Goal: Task Accomplishment & Management: Complete application form

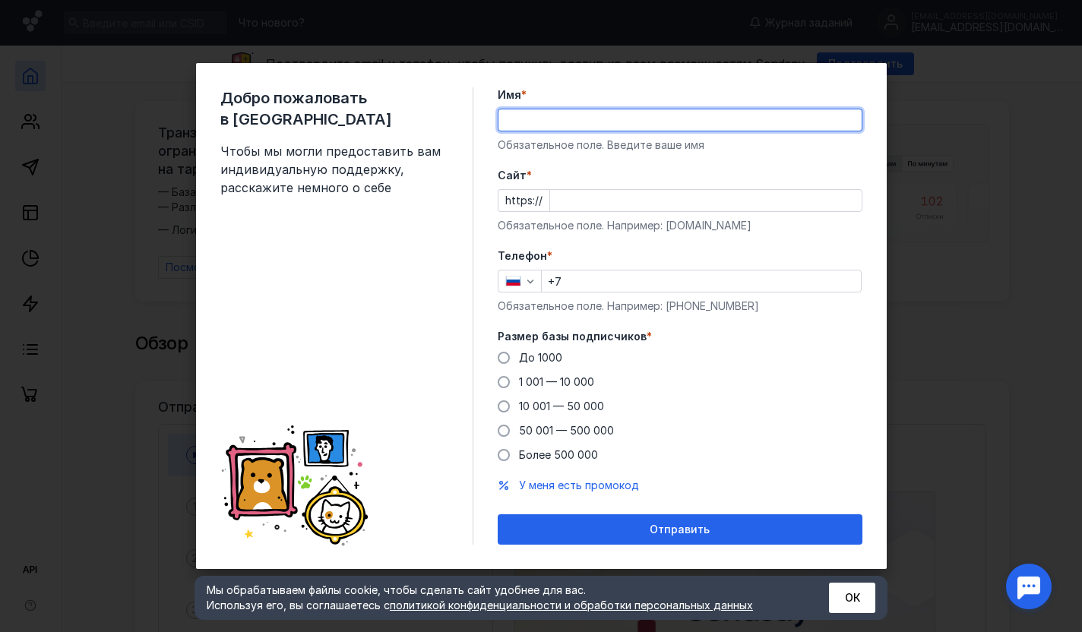
click at [521, 125] on input "Имя *" at bounding box center [679, 119] width 363 height 21
type input "[PERSON_NAME]"
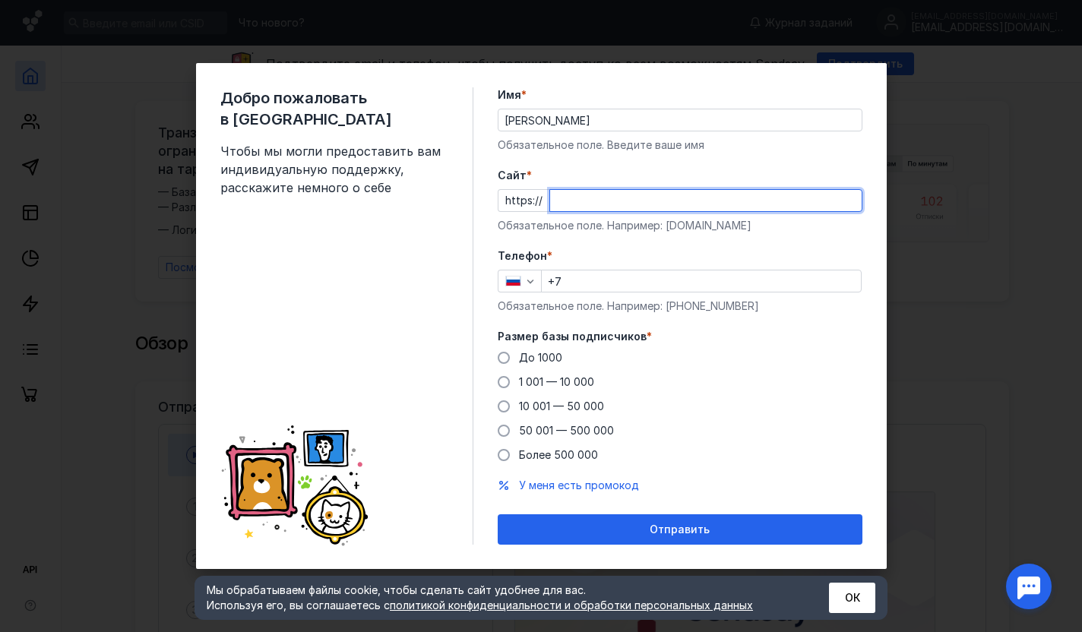
click at [610, 207] on input "Cайт *" at bounding box center [706, 200] width 312 height 21
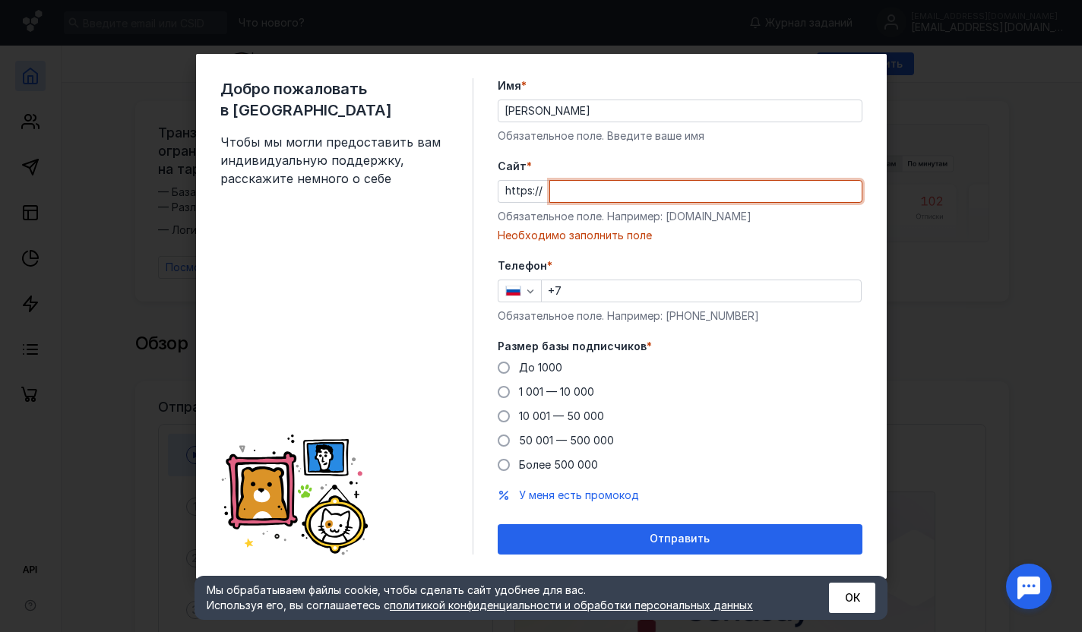
paste input "[DOMAIN_NAME][URL]"
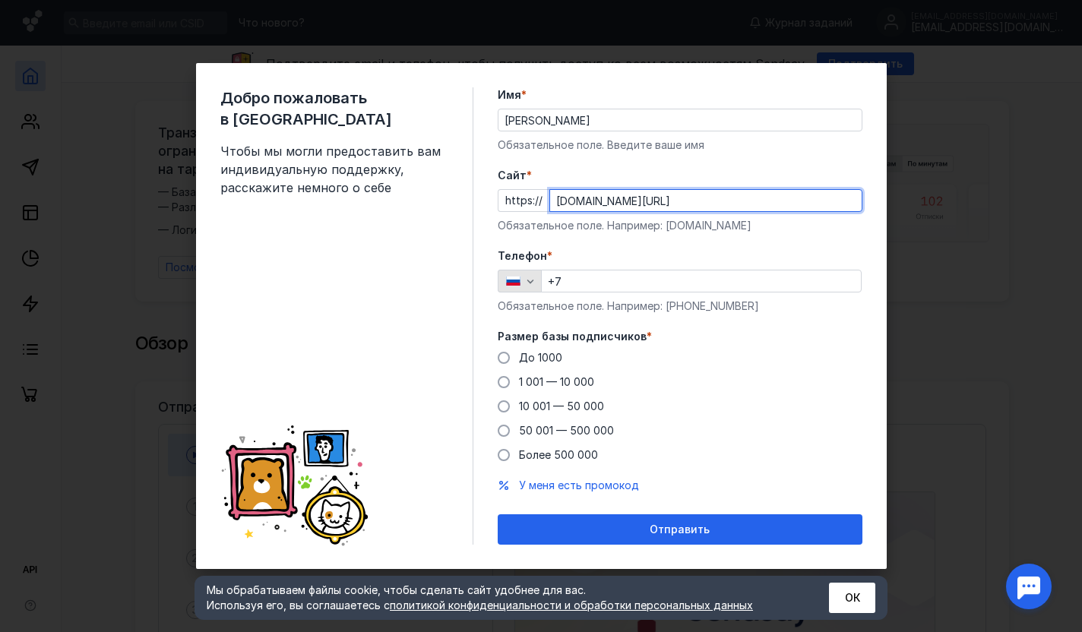
type input "[DOMAIN_NAME][URL]"
click at [523, 283] on div "button" at bounding box center [530, 281] width 15 height 15
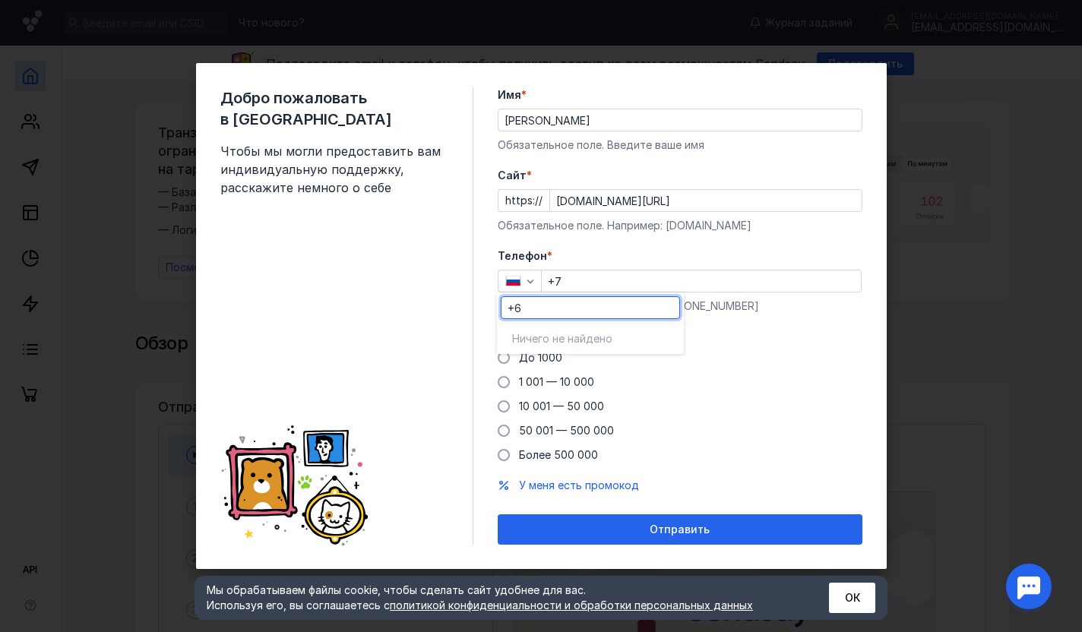
type input "+"
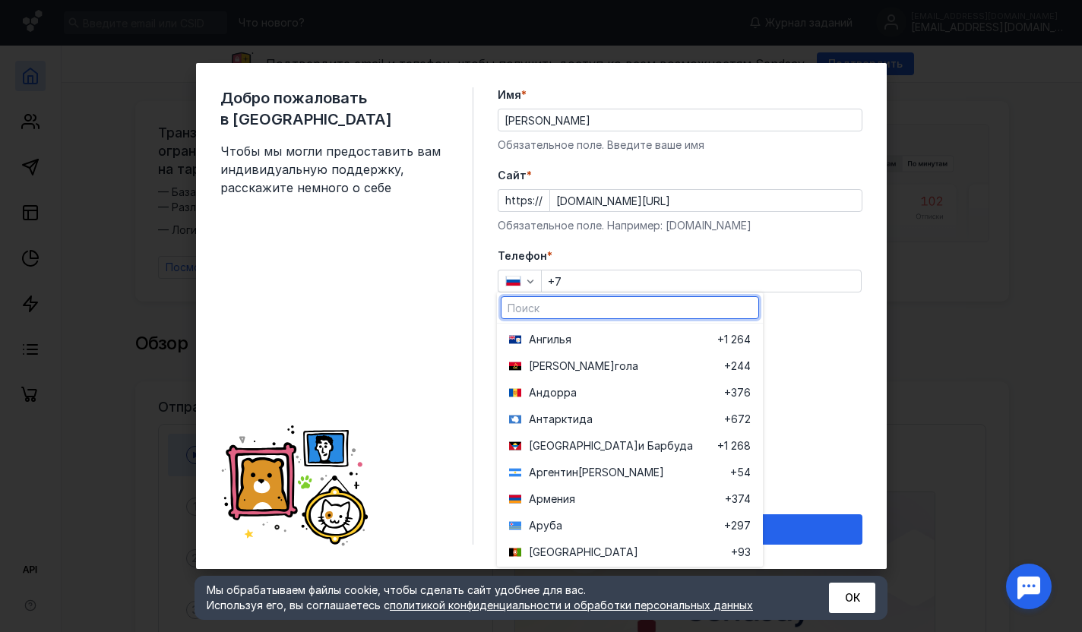
scroll to position [231, 0]
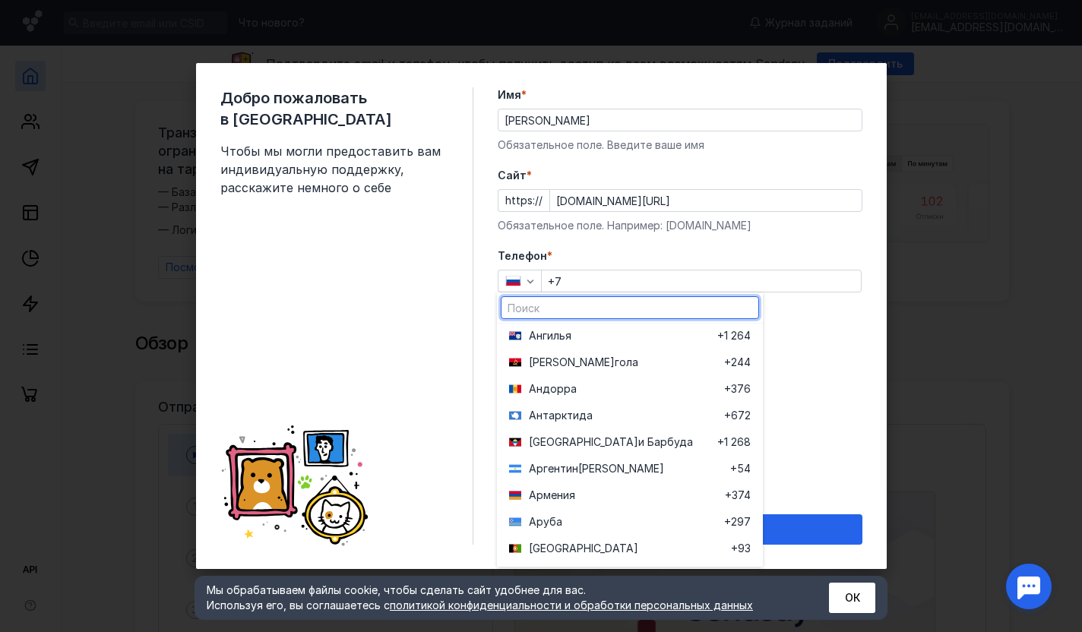
type input "b"
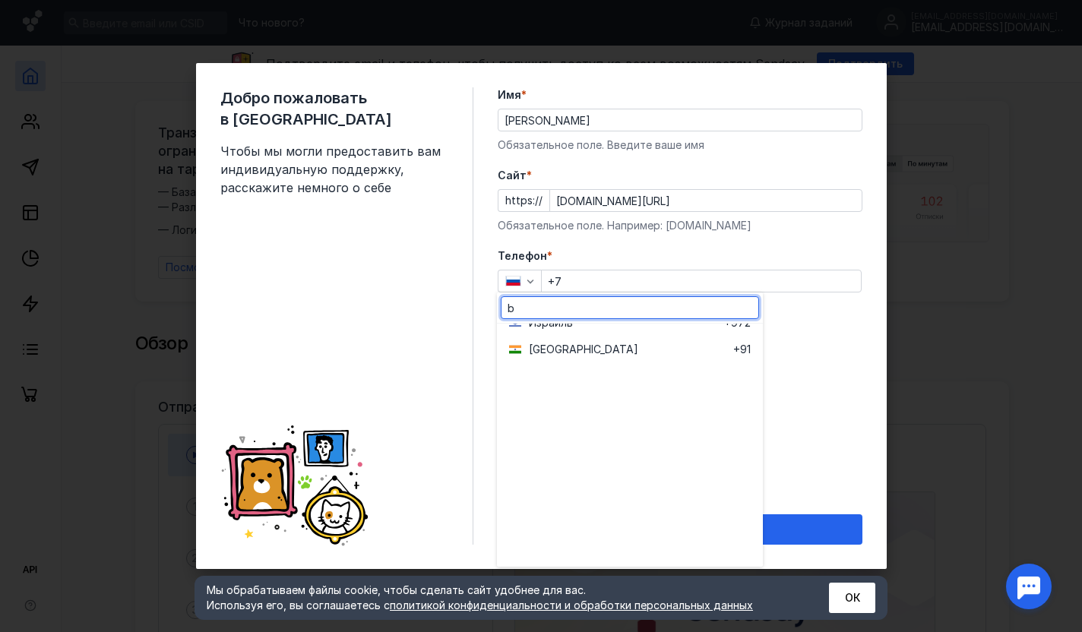
scroll to position [0, 0]
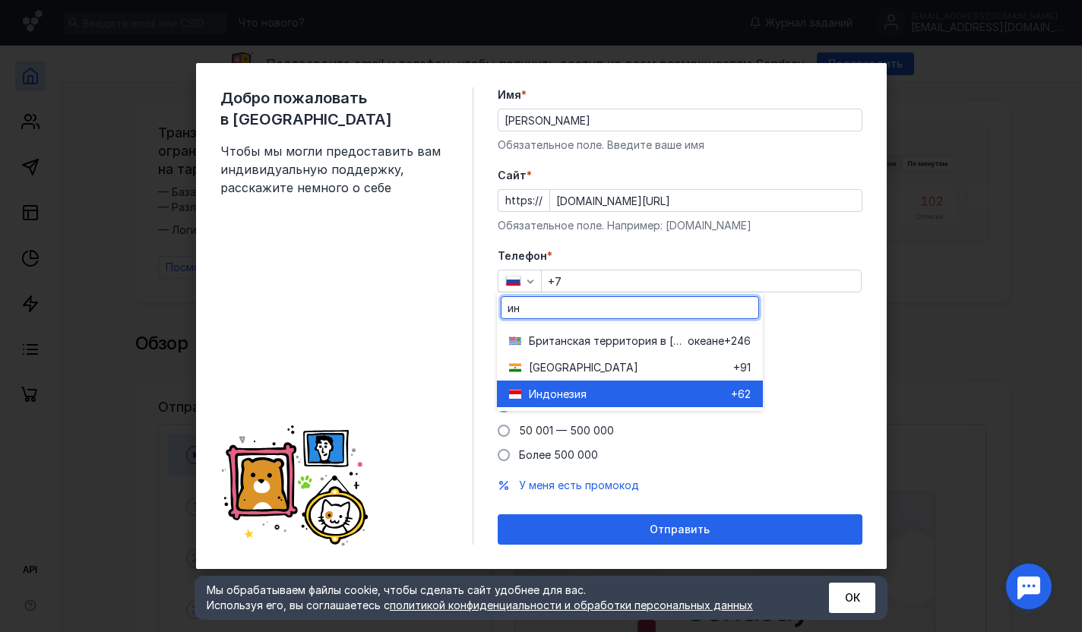
type input "ин"
click at [596, 394] on div "Индонези [PERSON_NAME]" at bounding box center [630, 394] width 202 height 15
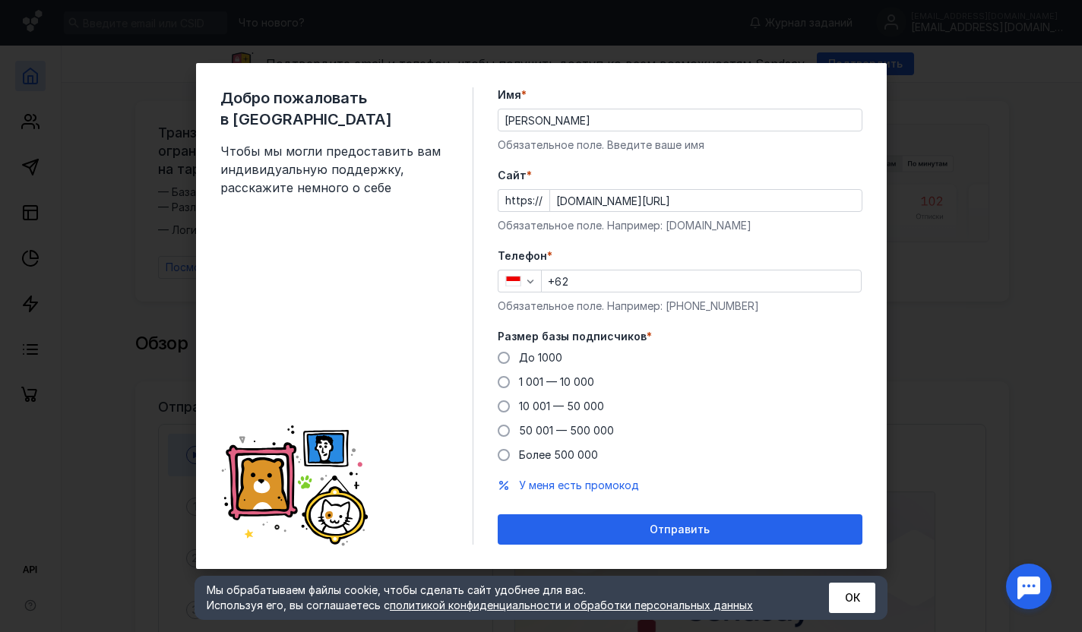
click at [584, 281] on input "+62" at bounding box center [701, 281] width 319 height 21
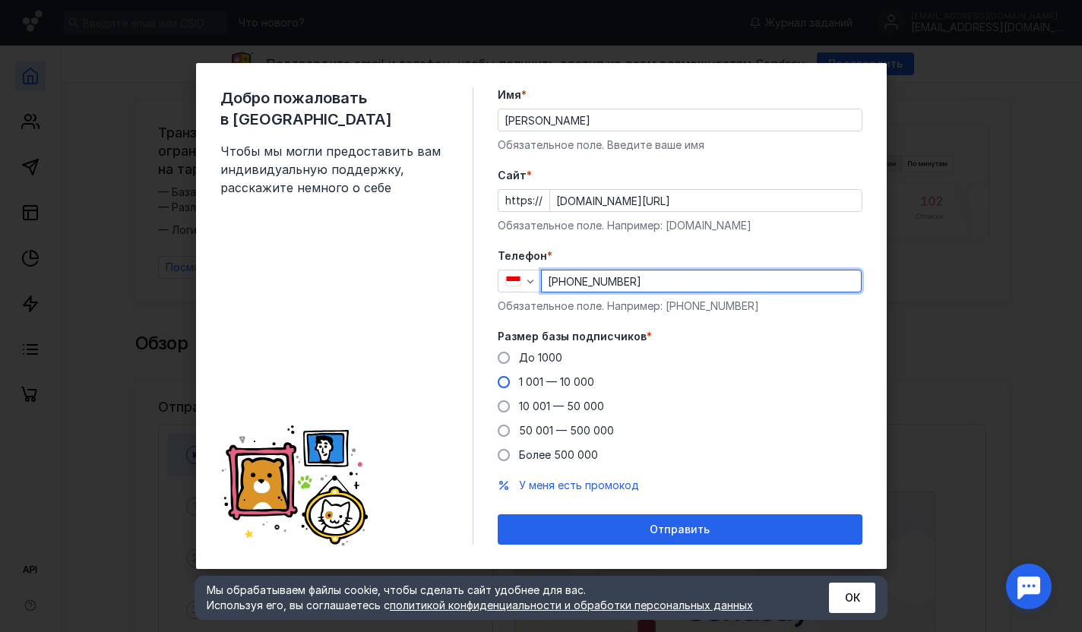
type input "[PHONE_NUMBER]"
click at [505, 379] on span at bounding box center [504, 382] width 12 height 12
click at [0, 0] on input "1 001 — 10 000" at bounding box center [0, 0] width 0 height 0
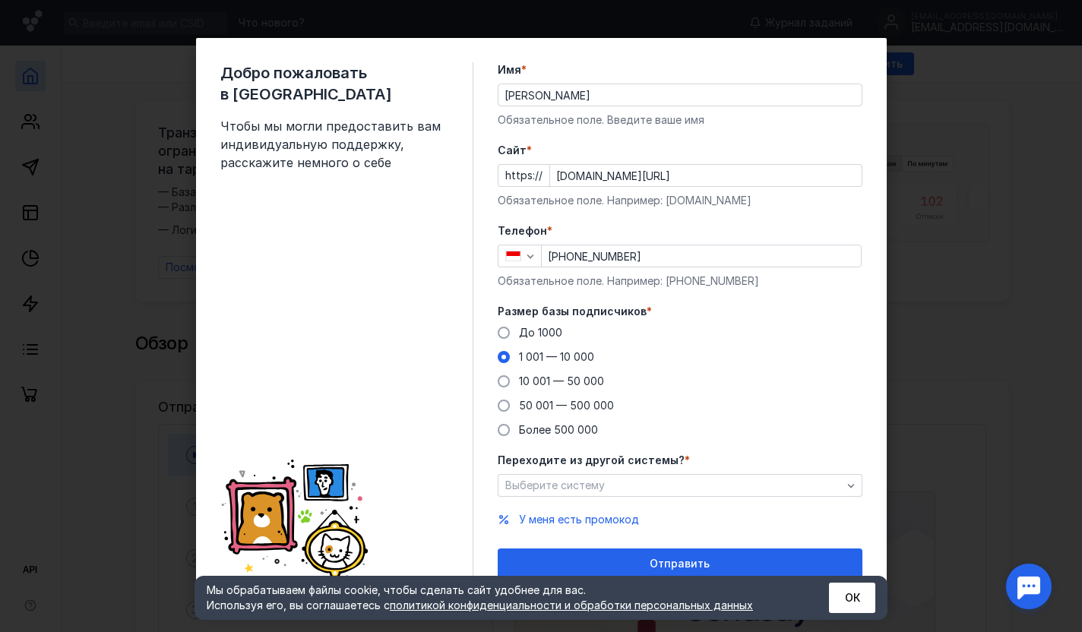
scroll to position [9, 0]
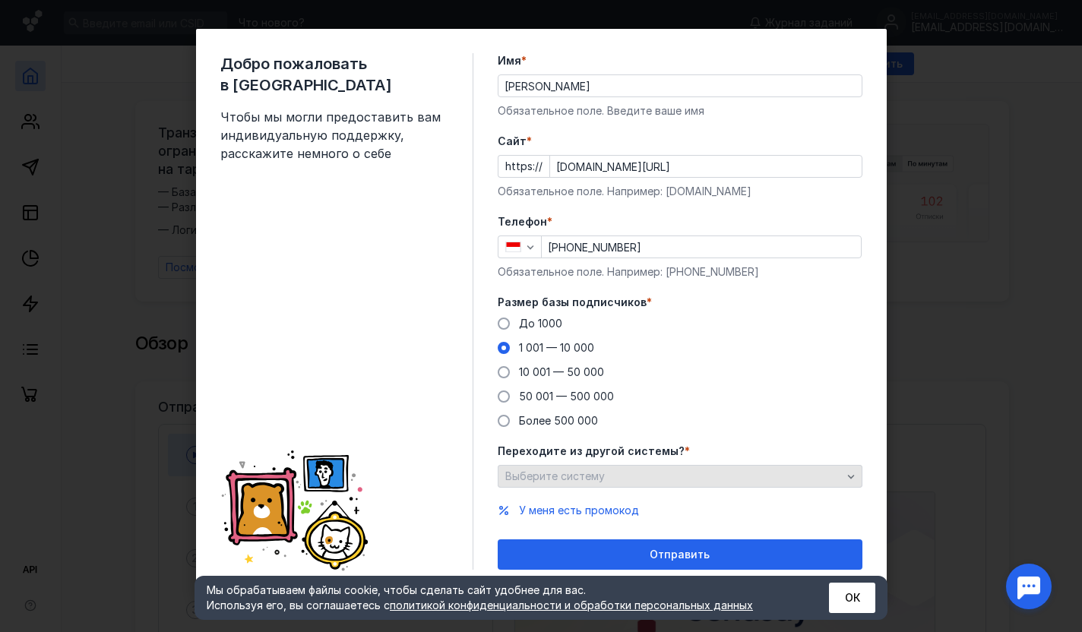
click at [627, 473] on div "Выберите систему" at bounding box center [674, 476] width 344 height 13
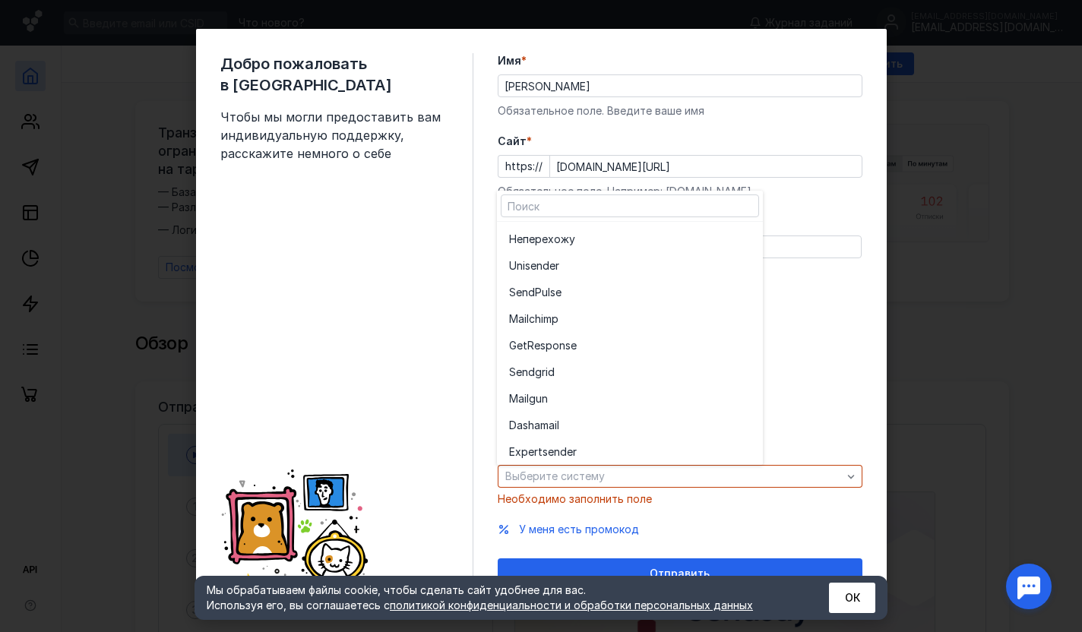
click at [847, 408] on div "До [DATE] 1 001 — 10 000 10 001 — 50 000 50 001 — 500 000 Более 500 000" at bounding box center [680, 372] width 365 height 112
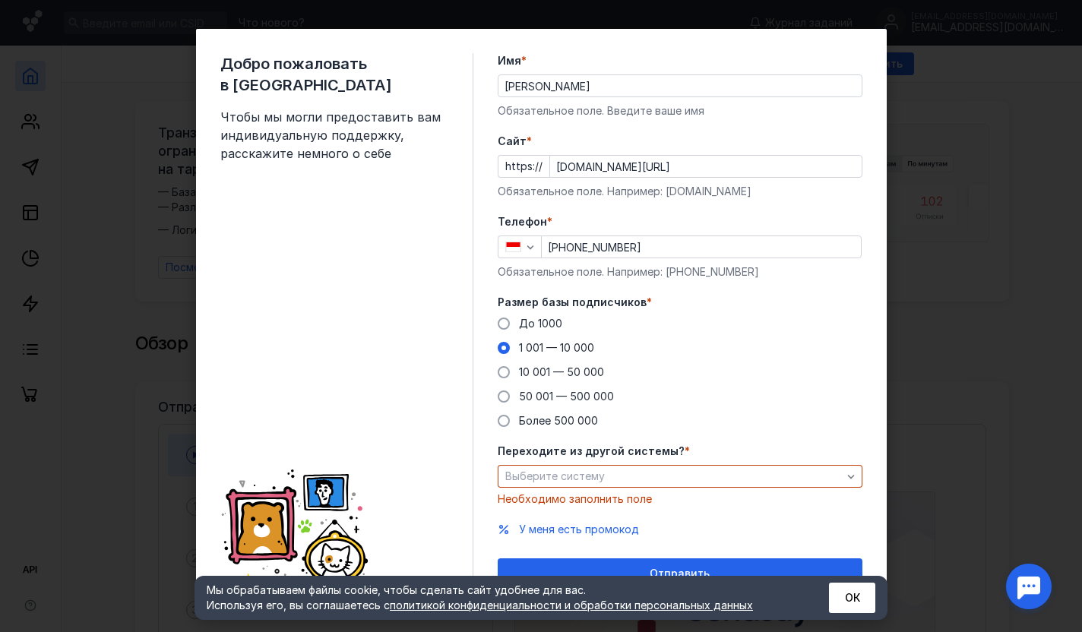
scroll to position [28, 0]
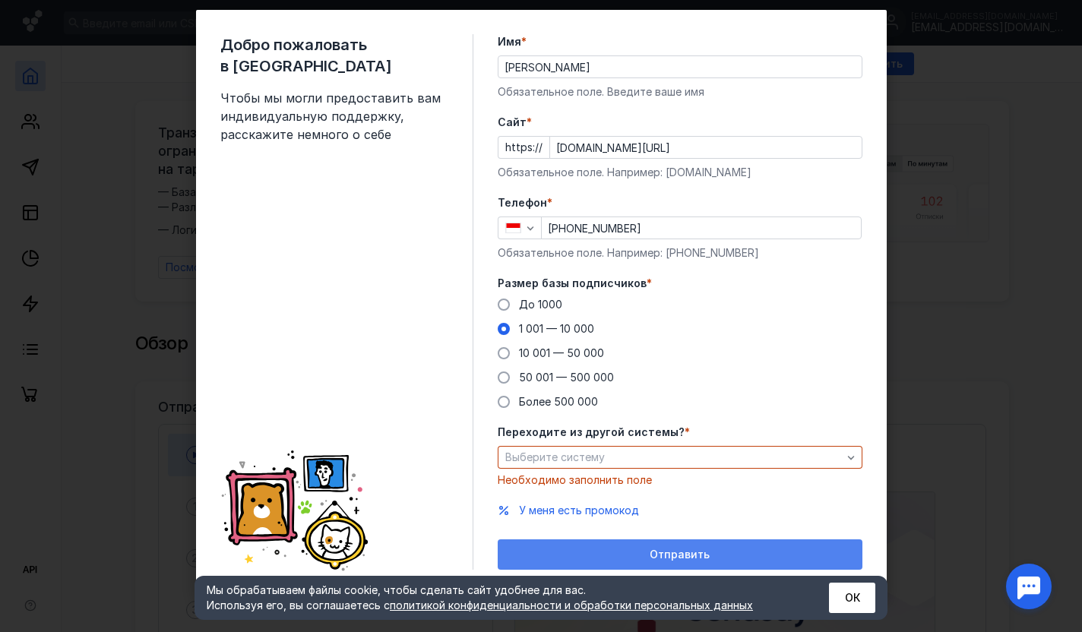
click at [671, 549] on span "Отправить" at bounding box center [680, 555] width 60 height 13
click at [625, 557] on div "Отправить" at bounding box center [680, 555] width 350 height 13
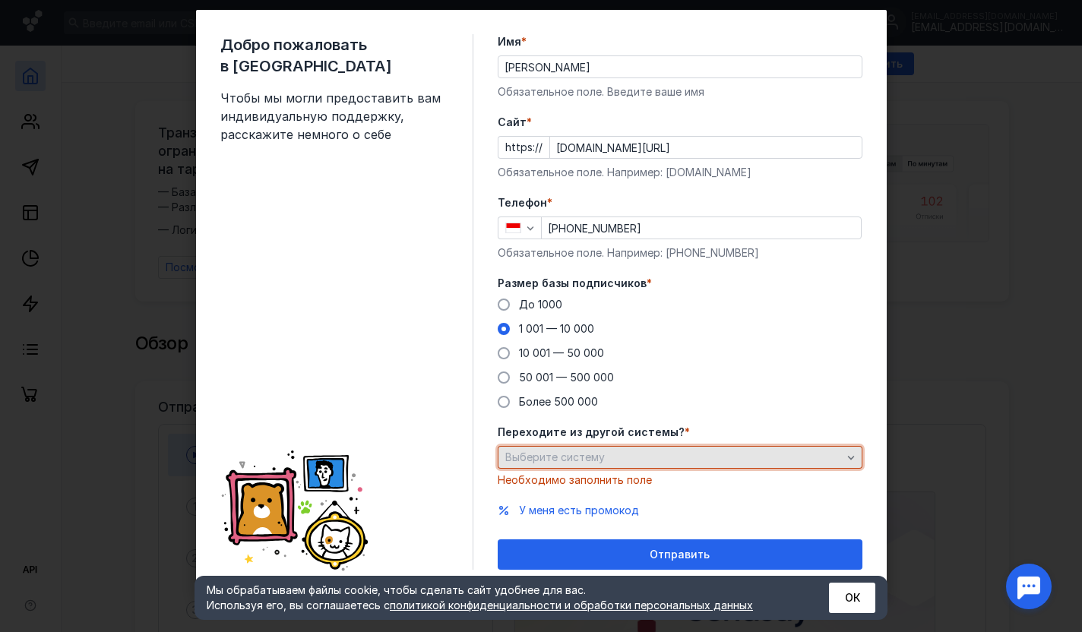
click at [615, 460] on div "Выберите систему" at bounding box center [674, 457] width 344 height 13
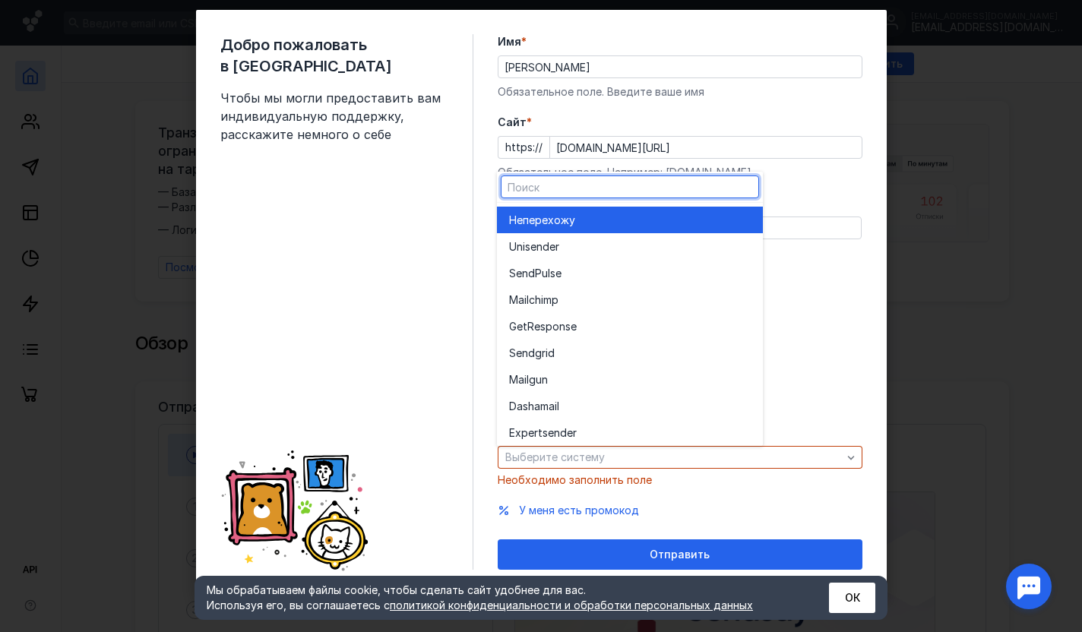
click at [558, 230] on div "Не перехожу" at bounding box center [630, 220] width 242 height 27
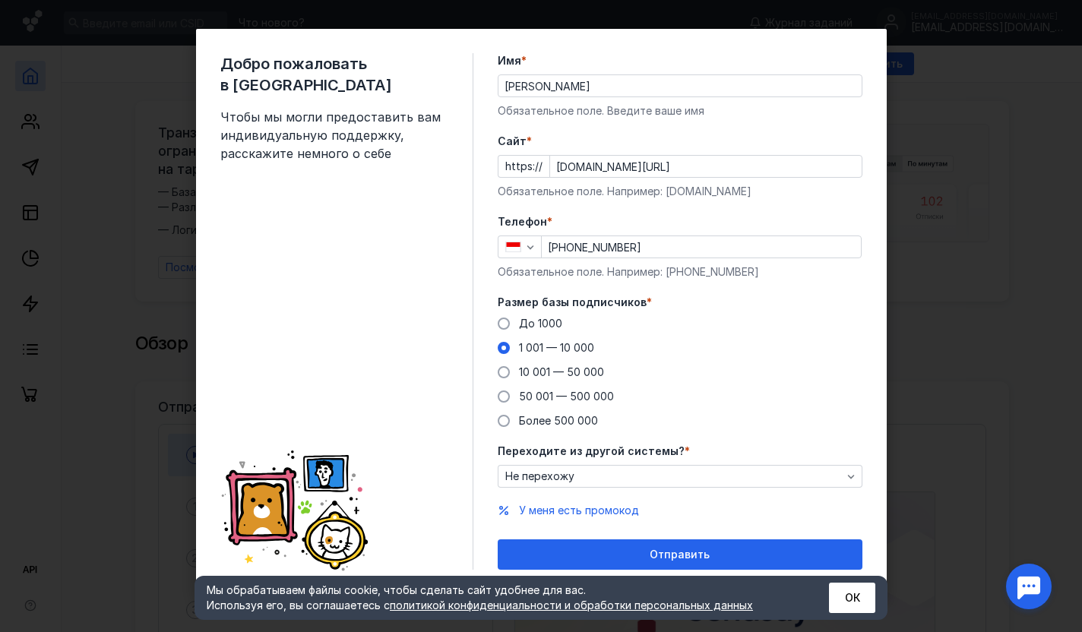
scroll to position [9, 0]
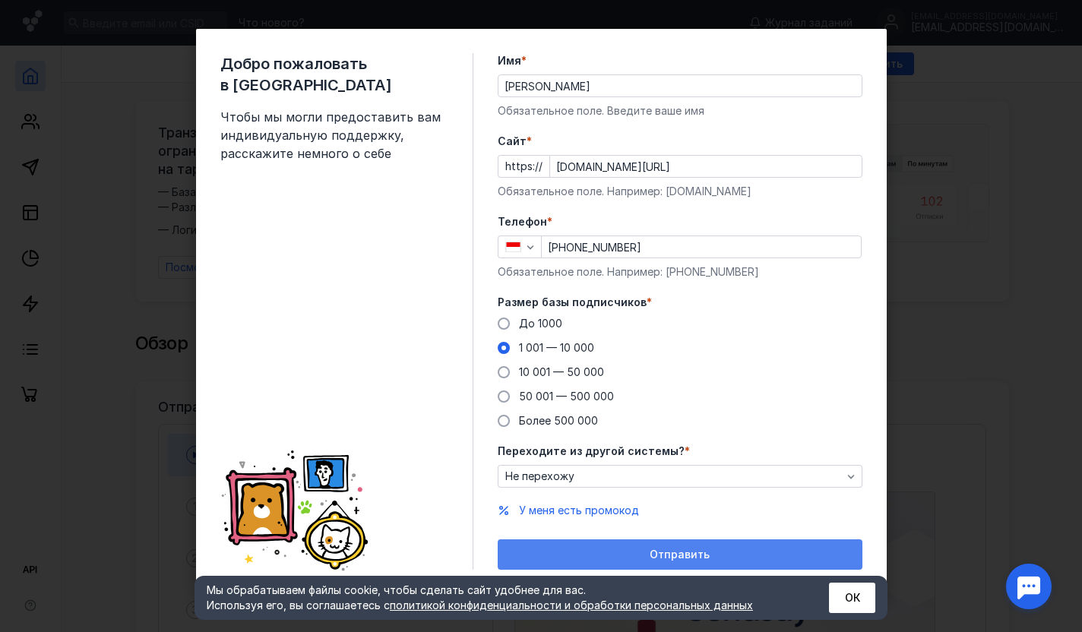
click at [659, 557] on span "Отправить" at bounding box center [680, 555] width 60 height 13
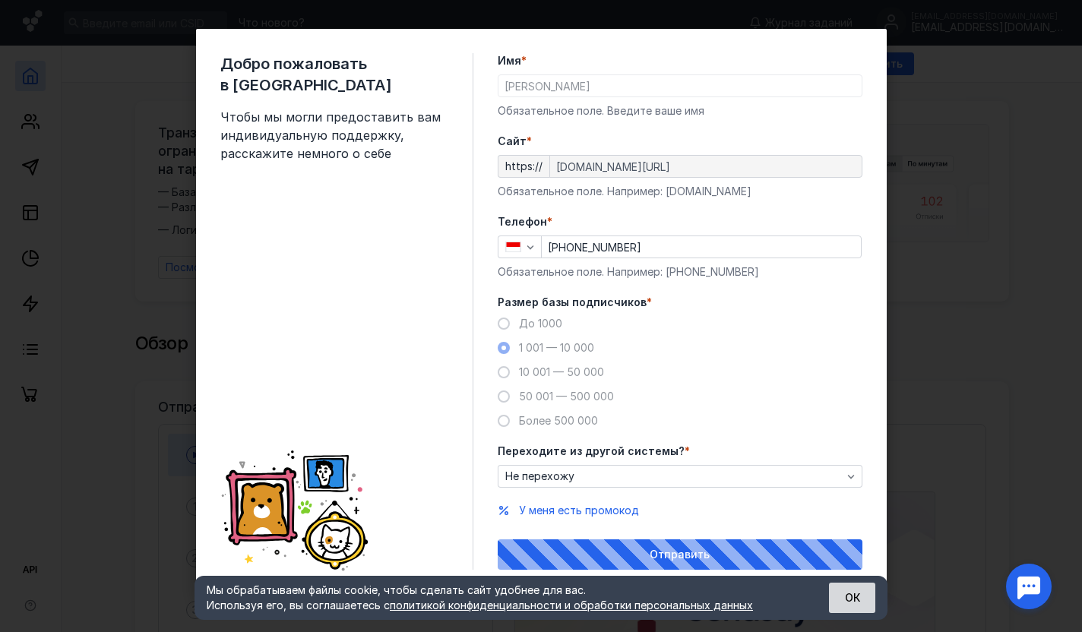
click at [846, 600] on button "ОК" at bounding box center [852, 598] width 46 height 30
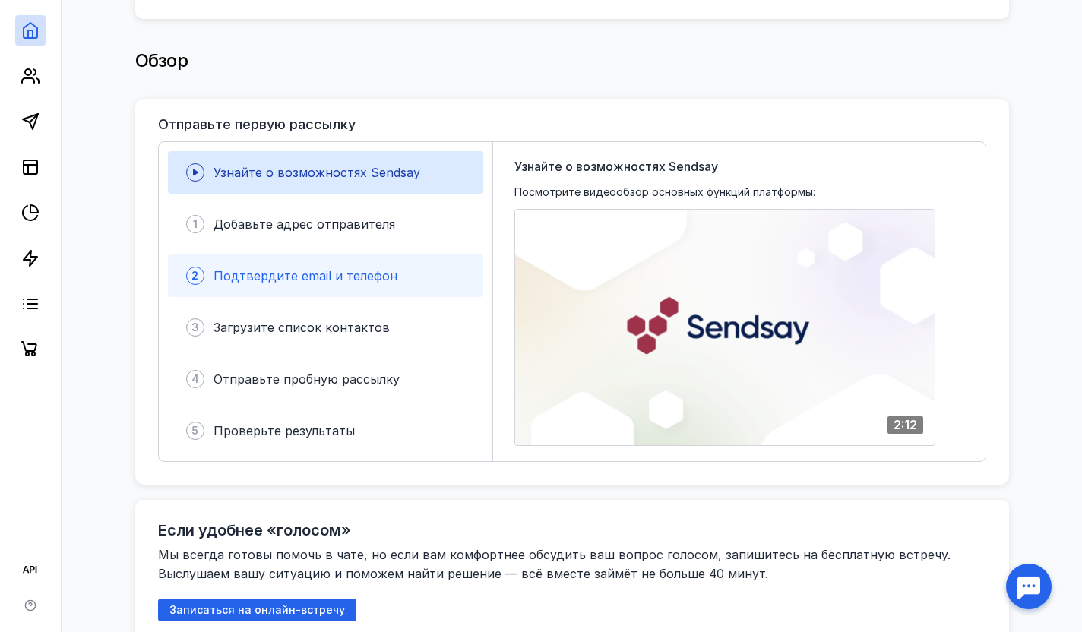
scroll to position [283, 0]
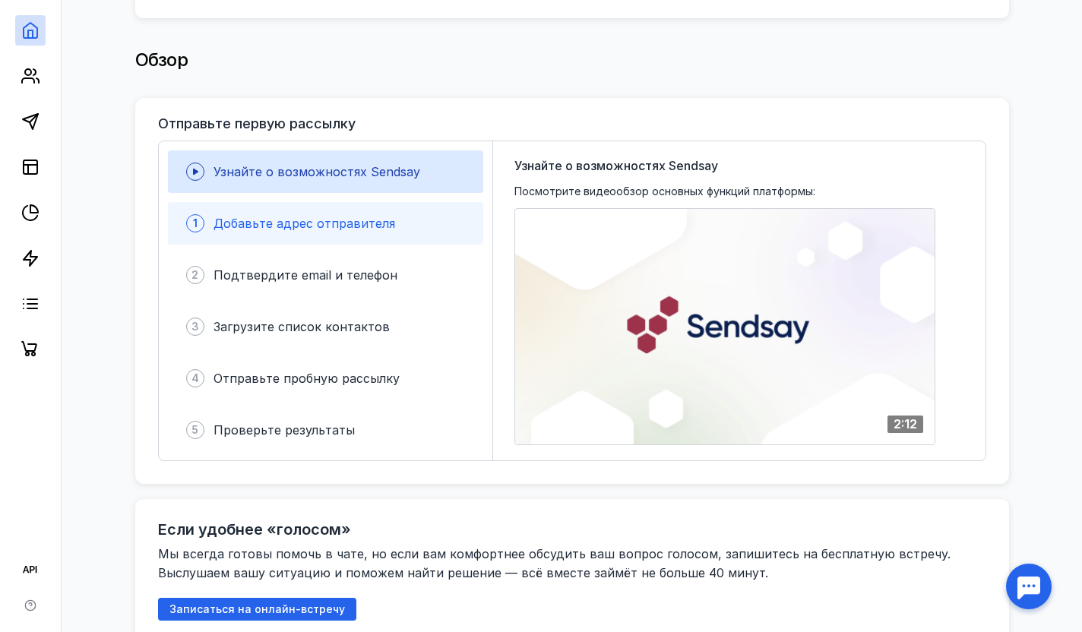
click at [348, 220] on span "Добавьте адрес отправителя" at bounding box center [305, 223] width 182 height 15
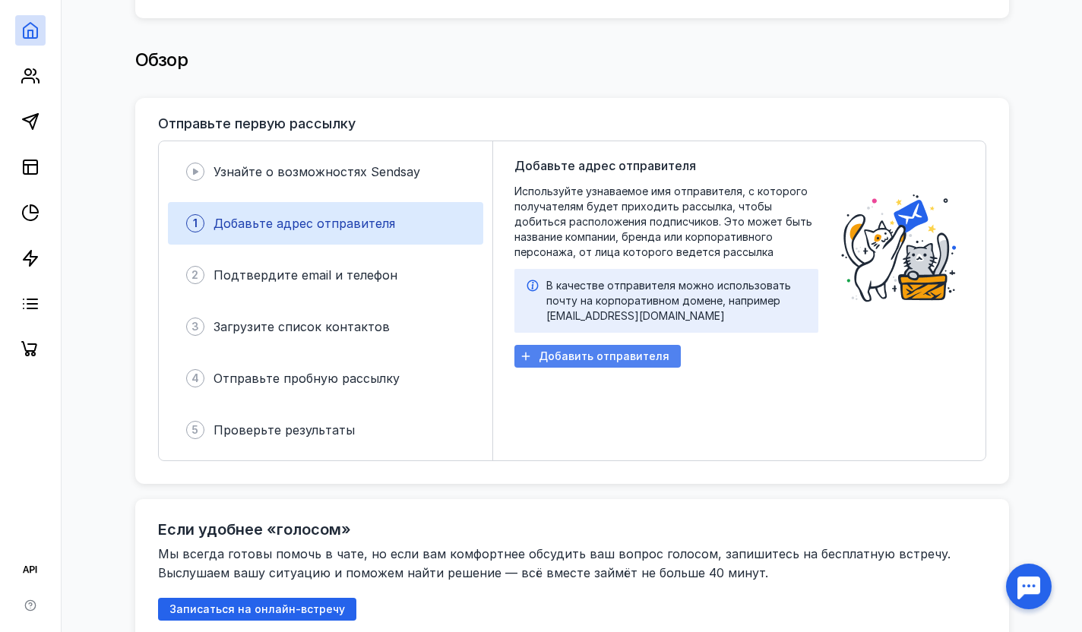
click at [584, 350] on span "Добавить отправителя" at bounding box center [604, 356] width 131 height 13
drag, startPoint x: 641, startPoint y: 310, endPoint x: 534, endPoint y: 310, distance: 107.1
click at [534, 310] on div "В качестве отправителя можно использовать почту на корпоративном домене, наприм…" at bounding box center [667, 301] width 280 height 46
copy div "[EMAIL_ADDRESS][DOMAIN_NAME]"
